Goal: Task Accomplishment & Management: Use online tool/utility

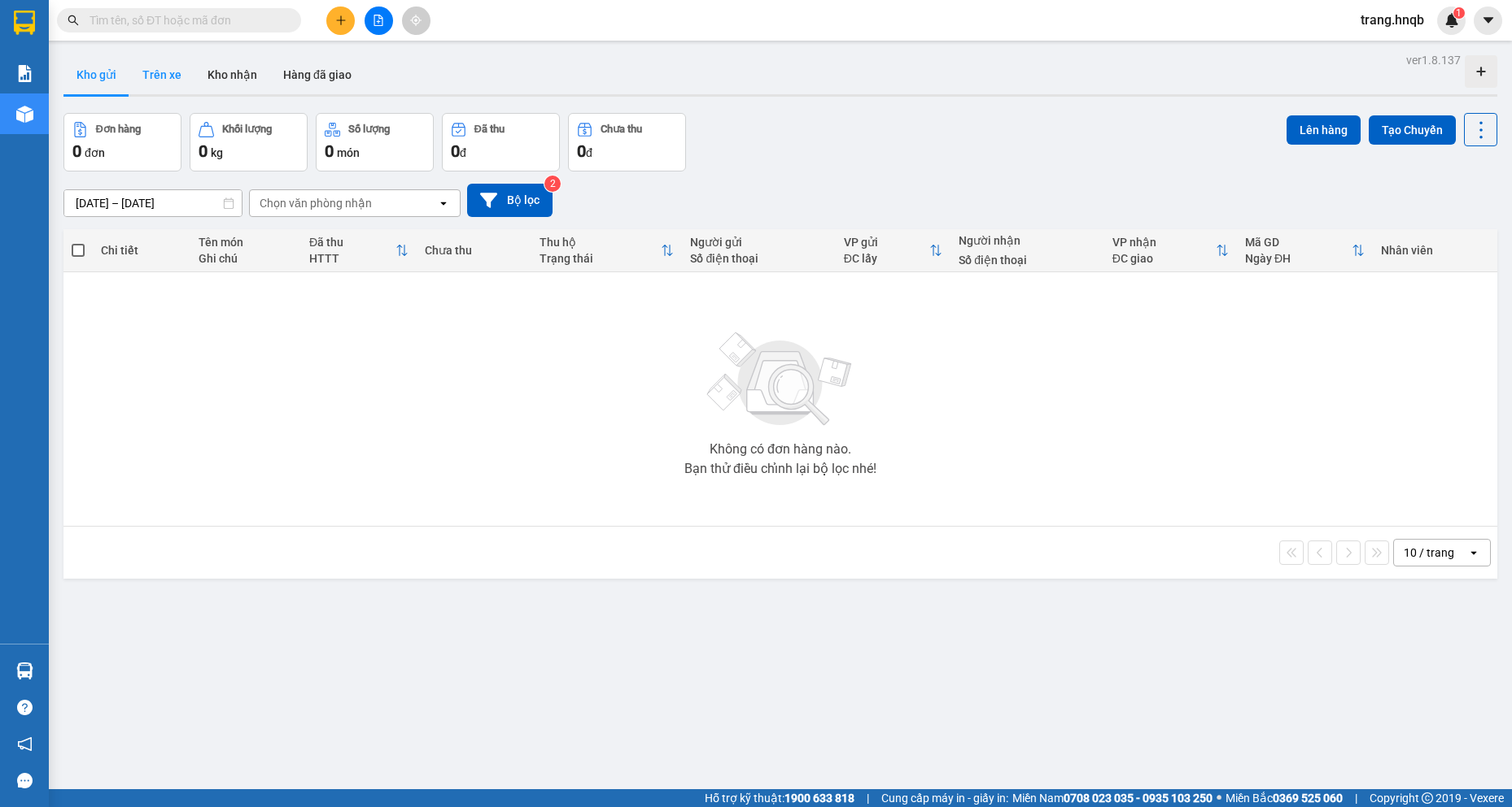
click at [163, 69] on button "Trên xe" at bounding box center [162, 74] width 65 height 39
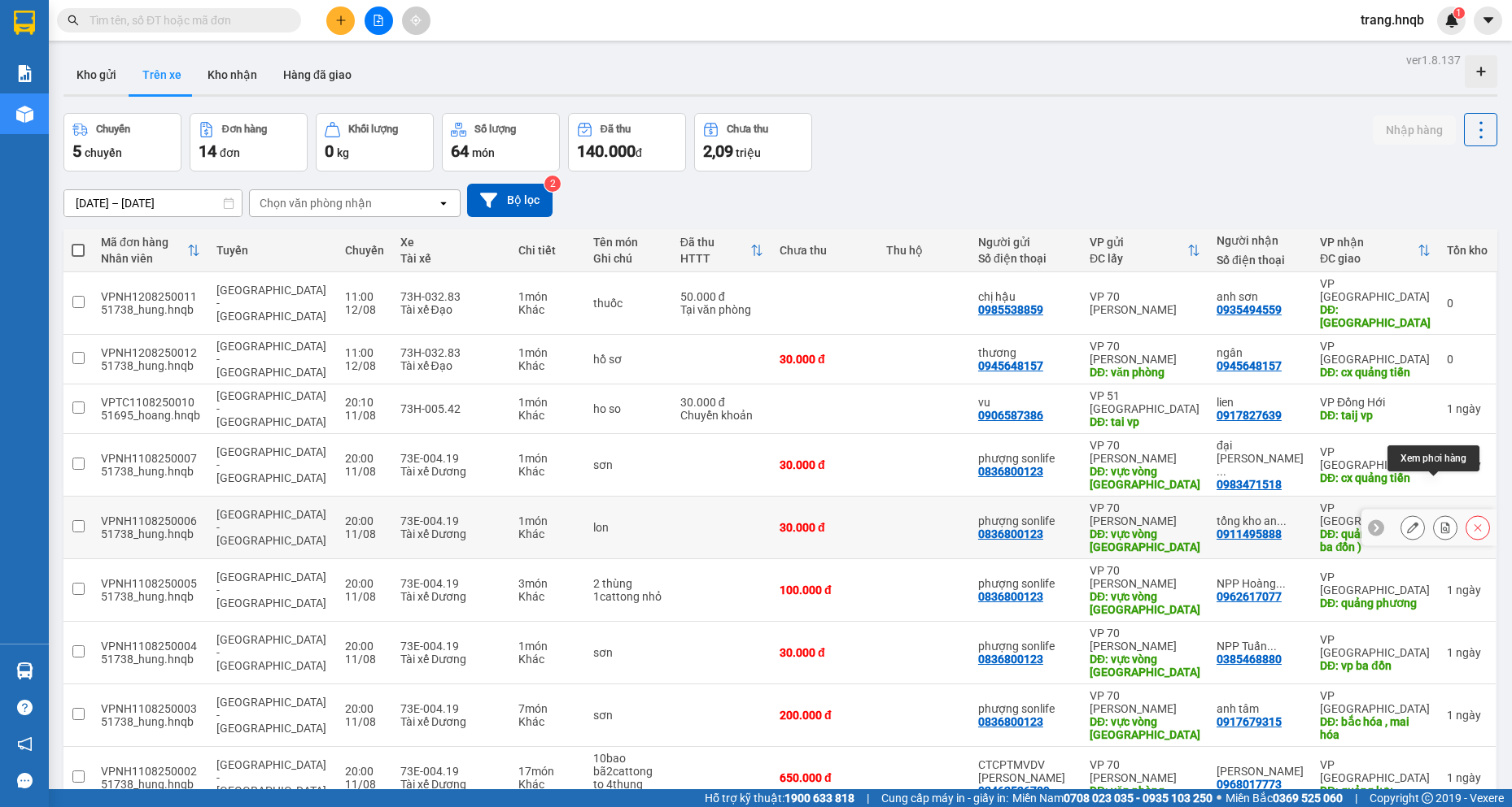
click at [1440, 522] on icon at bounding box center [1444, 528] width 9 height 11
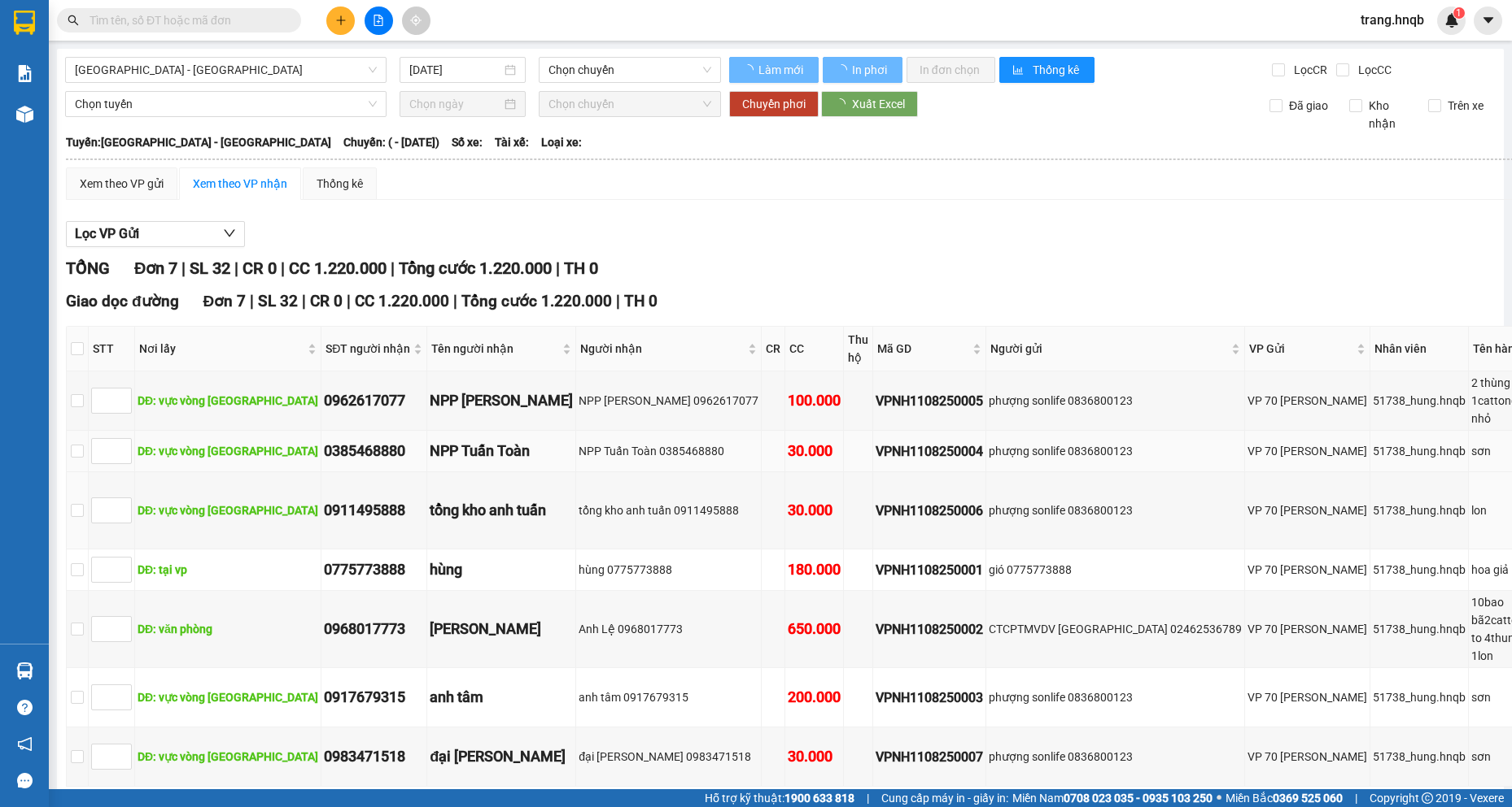
type input "11/08/2025"
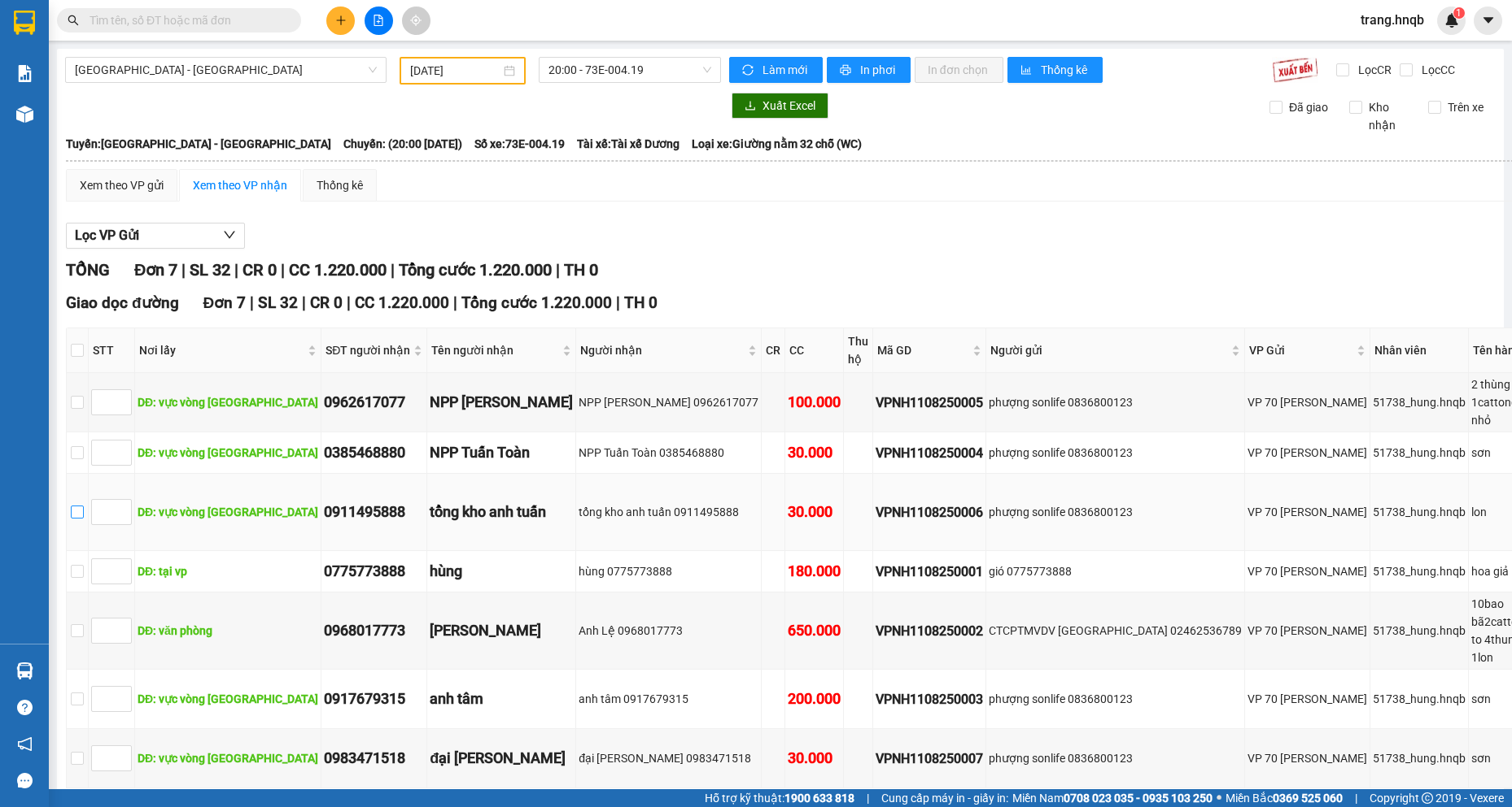
click at [81, 516] on input "checkbox" at bounding box center [77, 513] width 13 height 13
checkbox input "true"
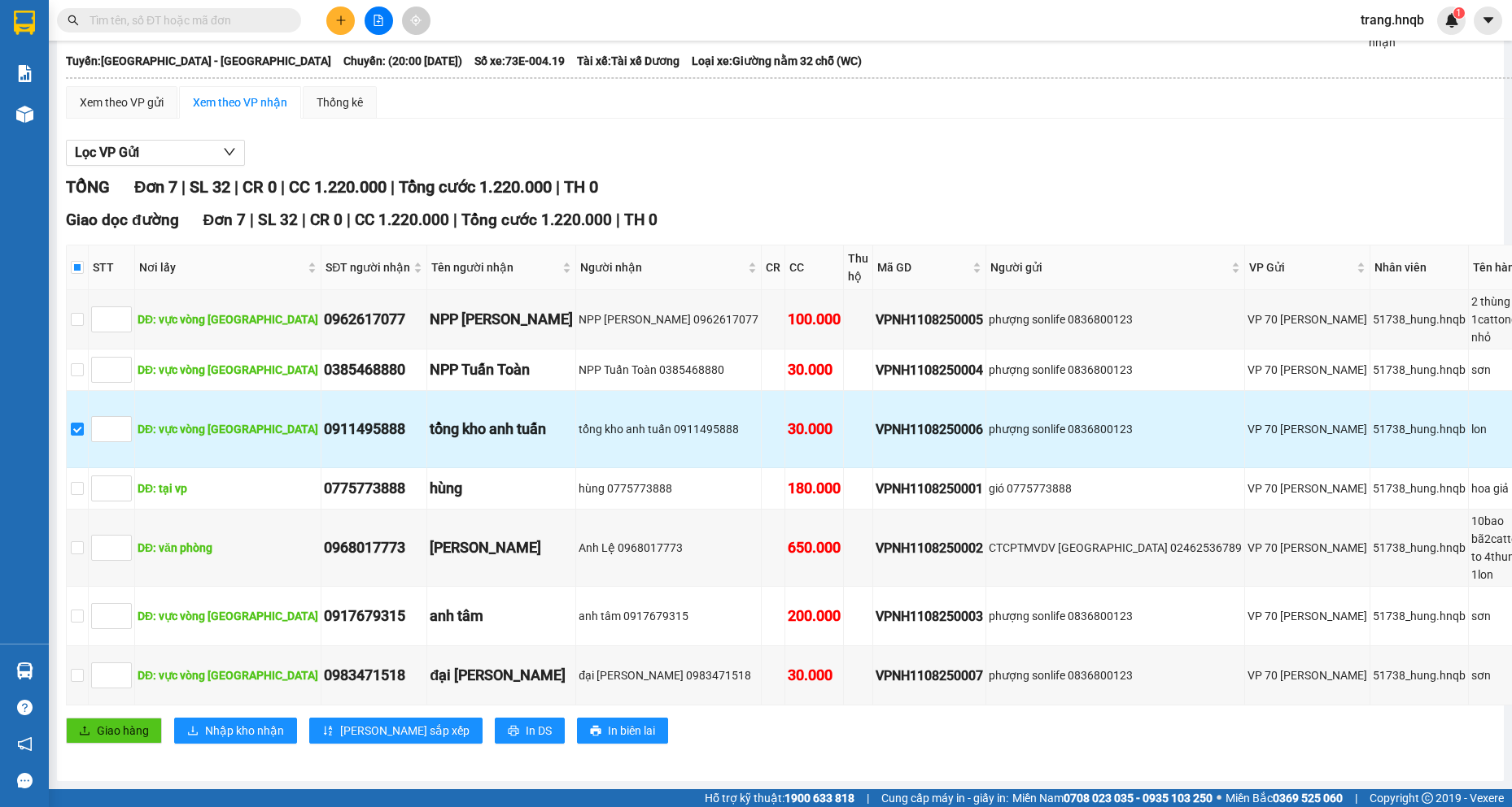
scroll to position [95, 0]
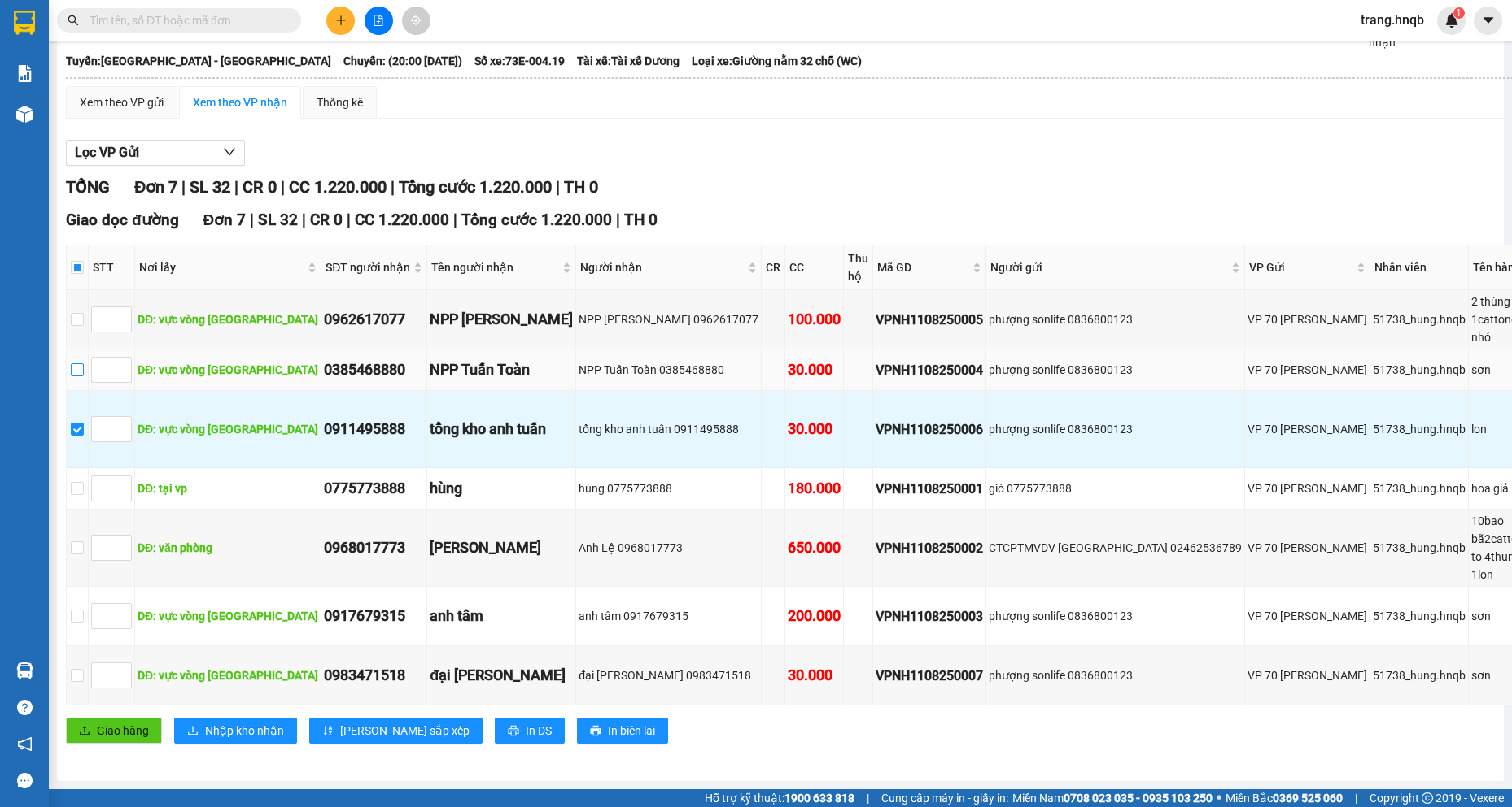
click at [80, 363] on input "checkbox" at bounding box center [77, 370] width 13 height 13
checkbox input "true"
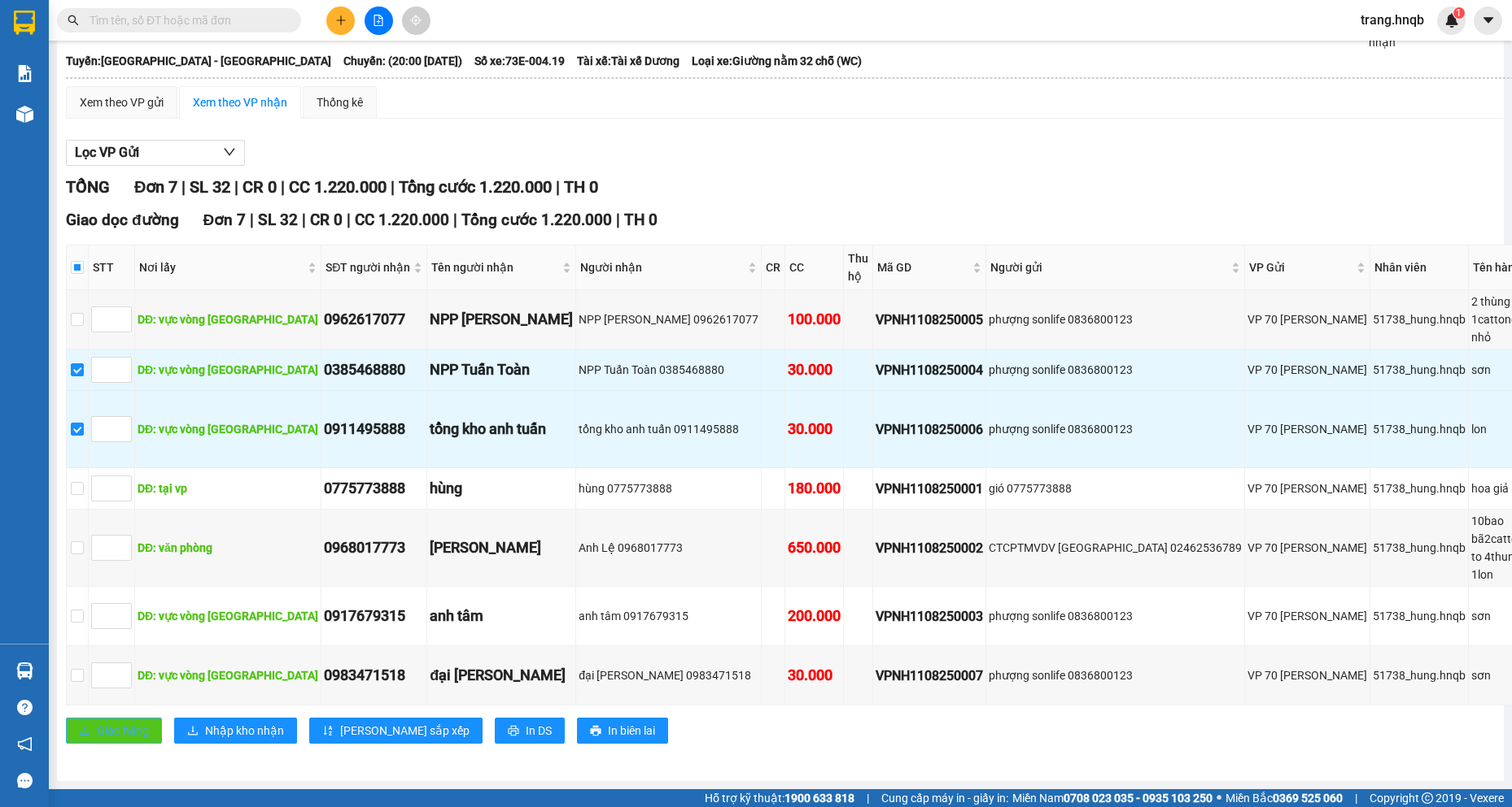
click at [139, 722] on span "Giao hàng" at bounding box center [123, 731] width 52 height 18
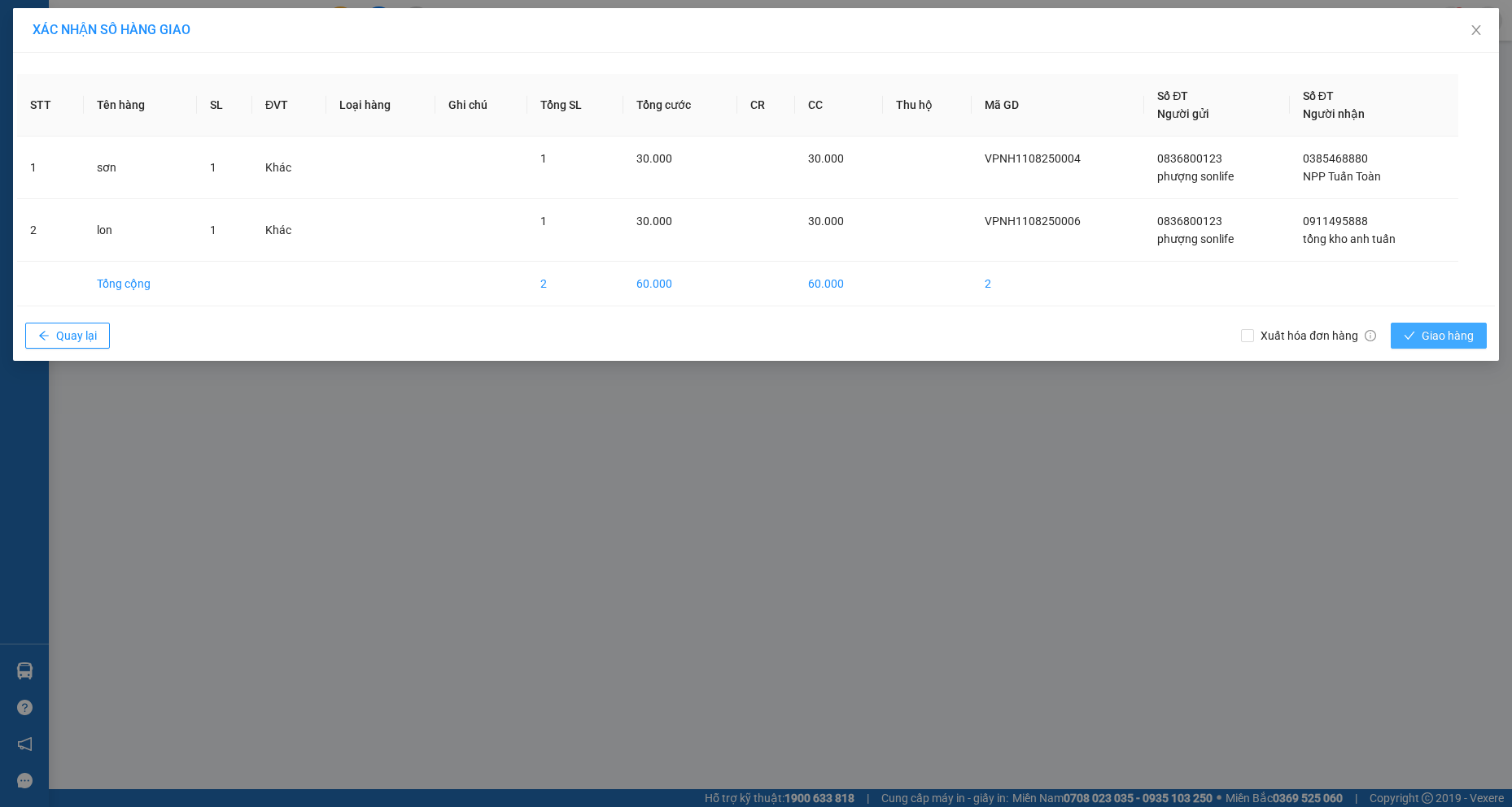
click at [1451, 337] on span "Giao hàng" at bounding box center [1447, 335] width 52 height 18
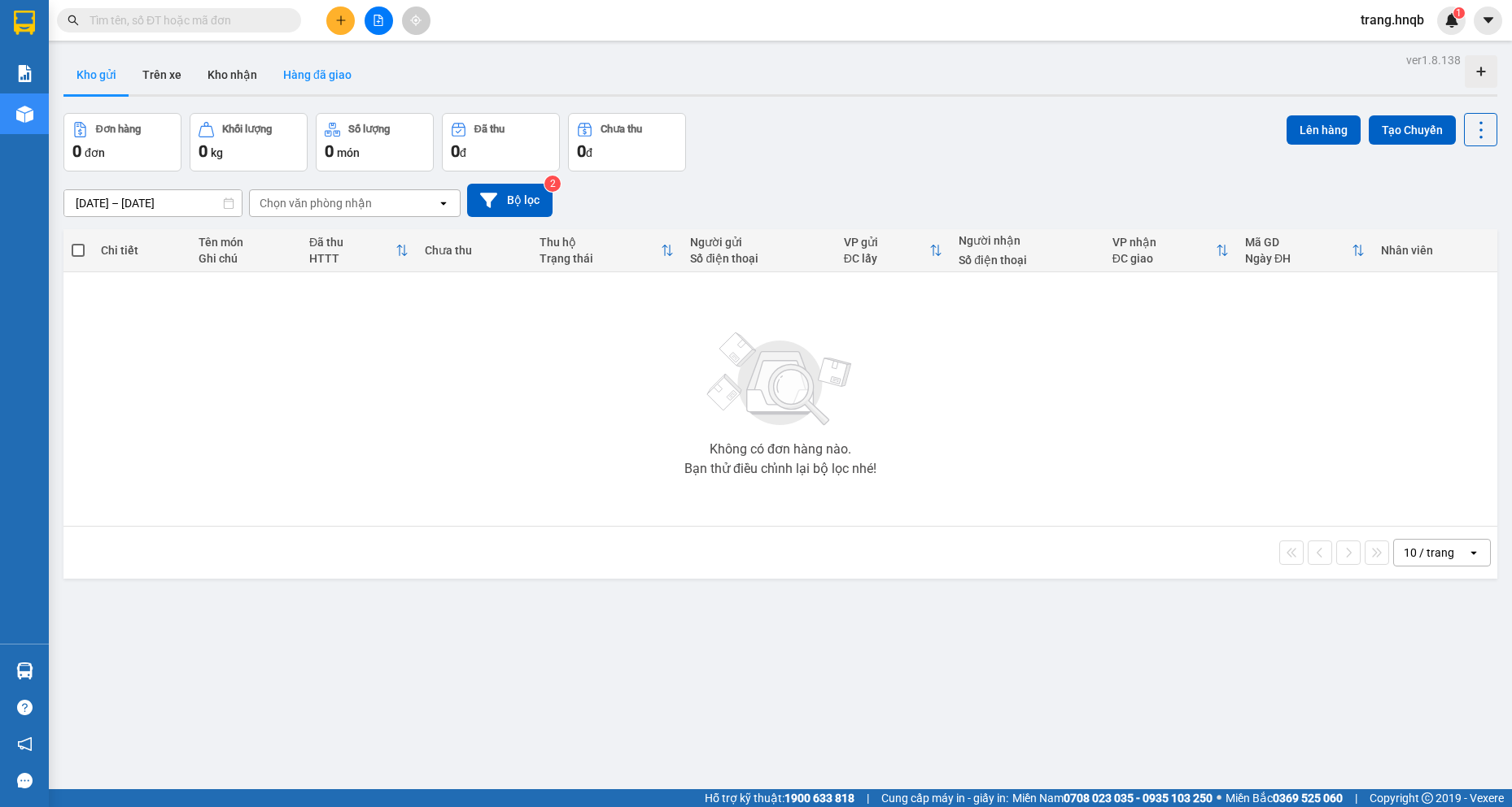
click at [299, 77] on button "Hàng đã giao" at bounding box center [317, 74] width 94 height 39
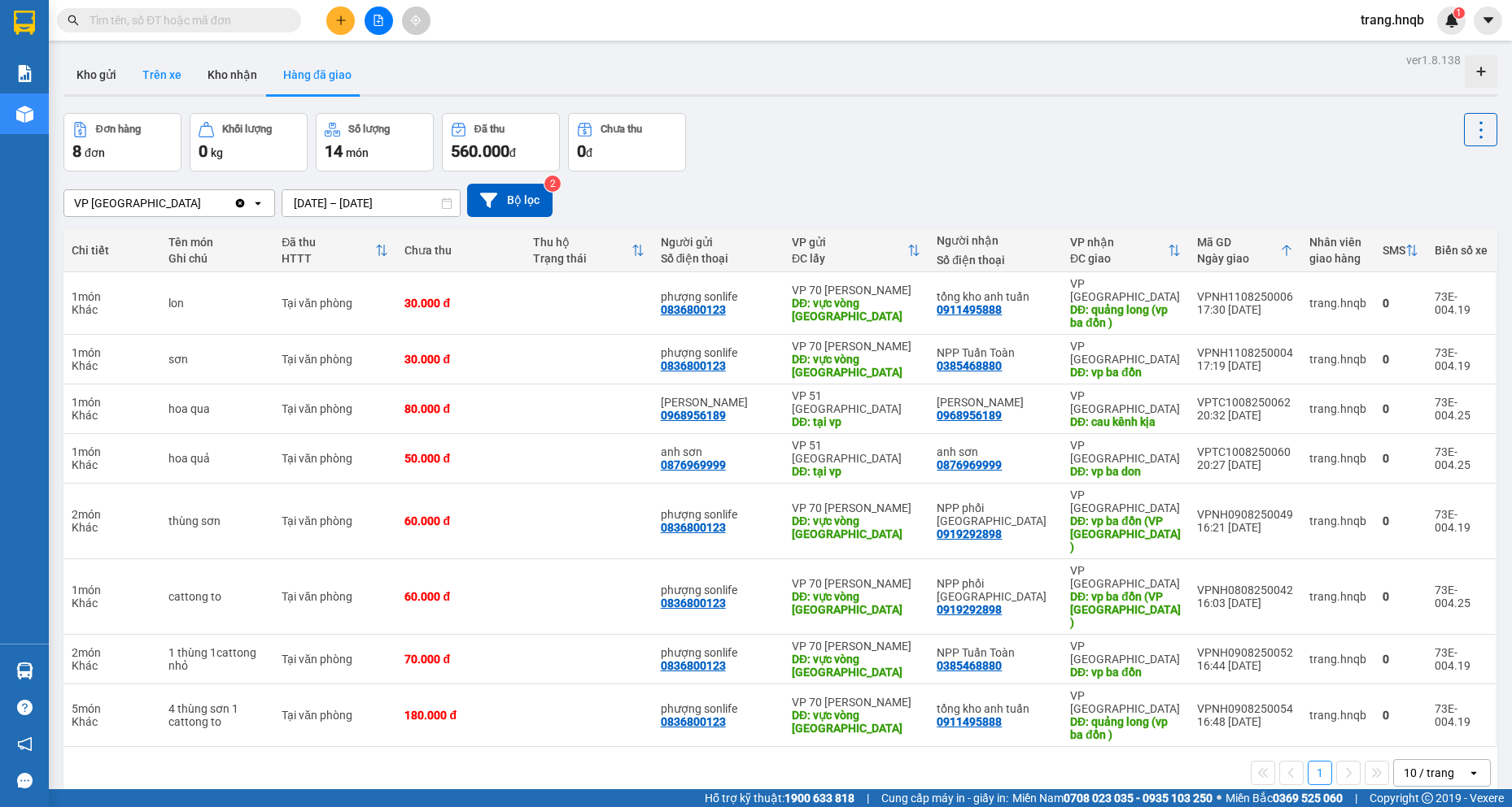
click at [154, 76] on button "Trên xe" at bounding box center [162, 74] width 65 height 39
